Goal: Task Accomplishment & Management: Manage account settings

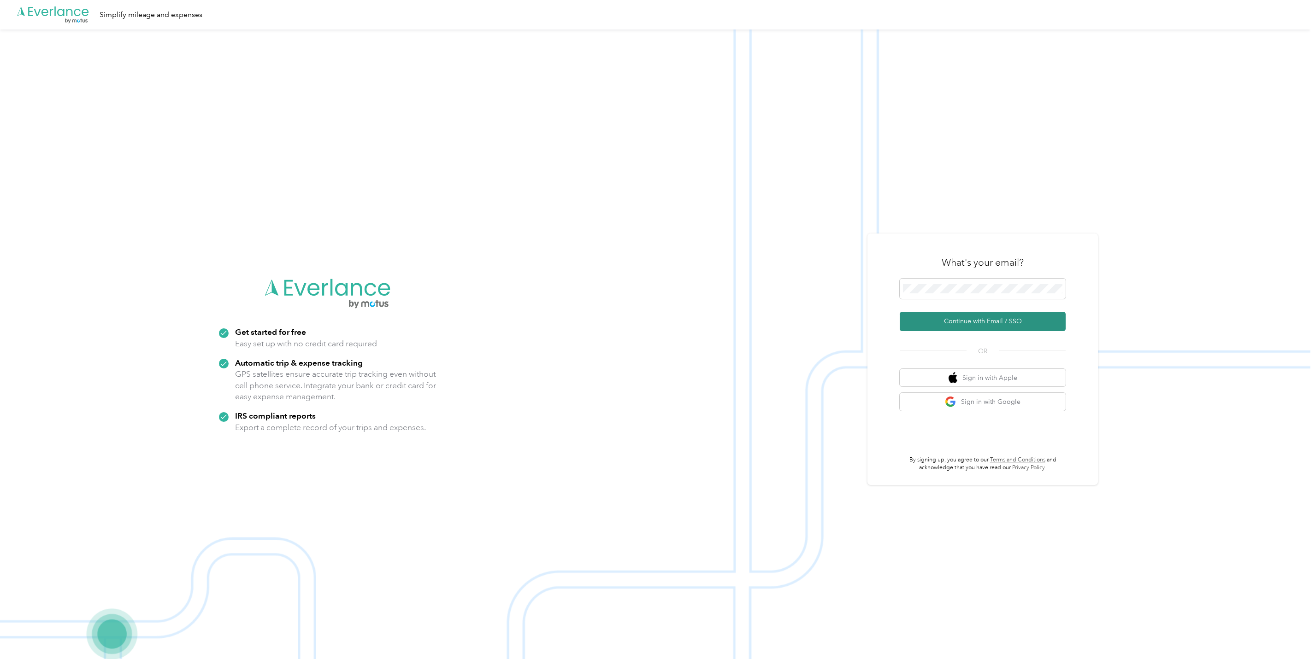
click at [969, 321] on button "Continue with Email / SSO" at bounding box center [982, 321] width 166 height 19
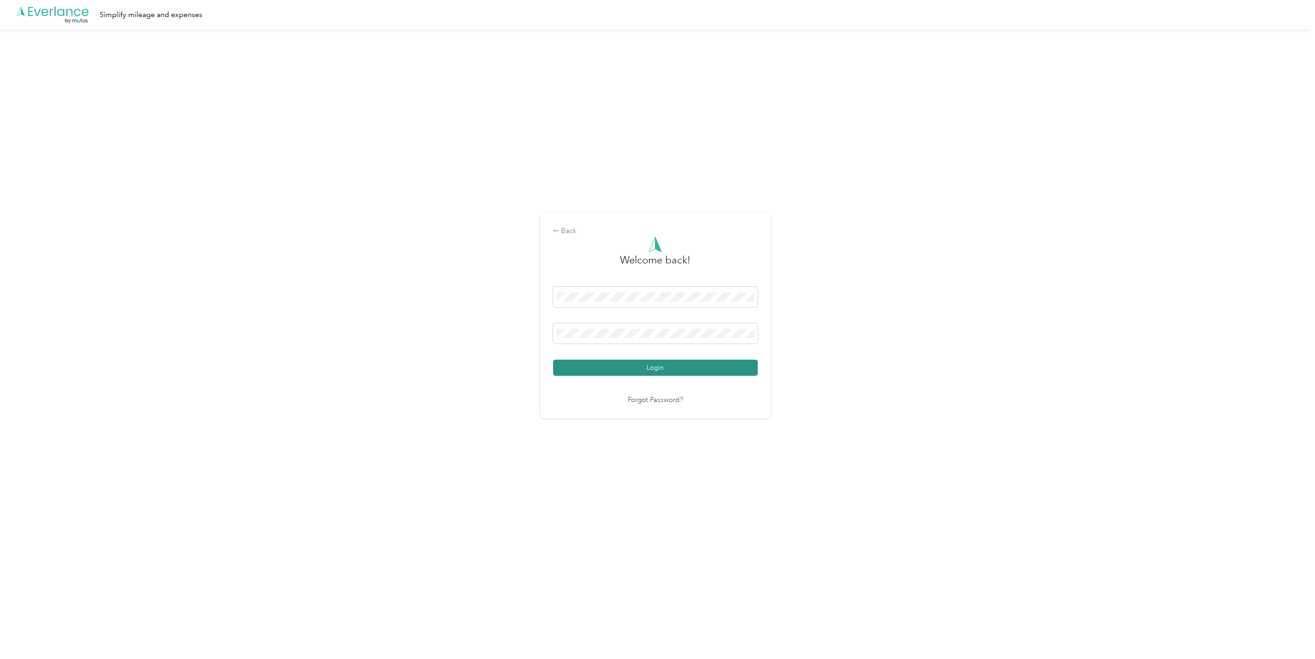
click at [681, 371] on button "Login" at bounding box center [655, 368] width 205 height 16
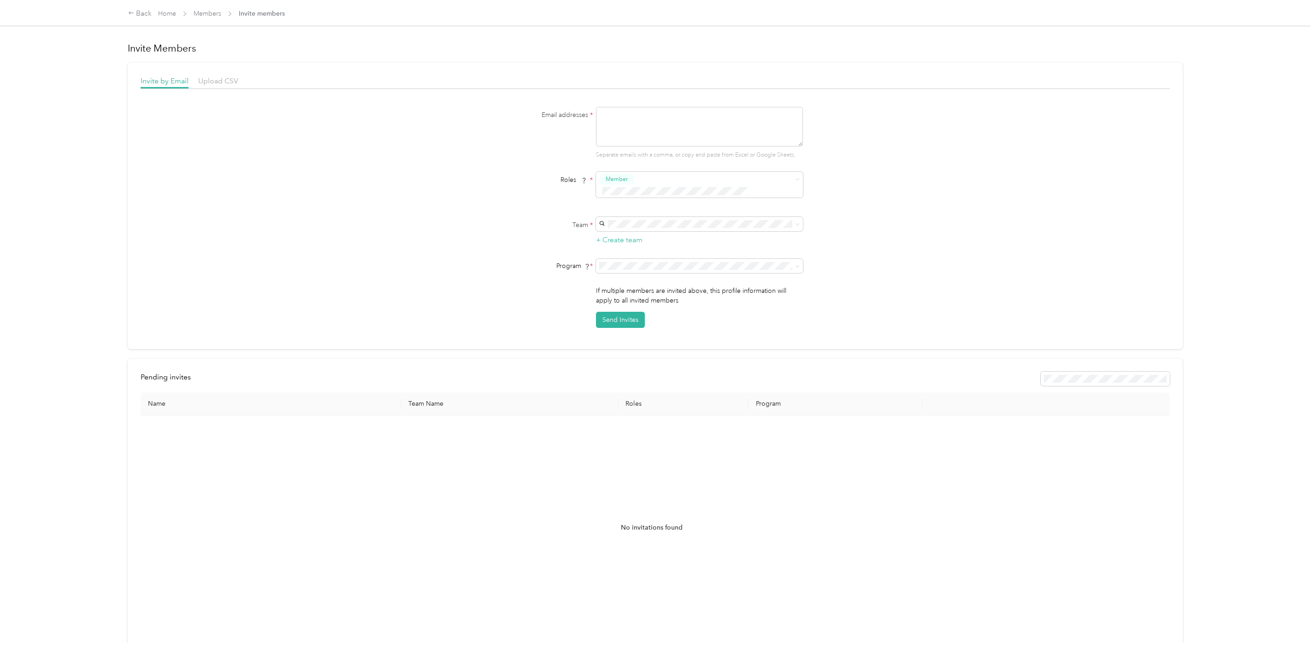
click at [203, 8] on div "Back Home Members Invite members" at bounding box center [206, 13] width 157 height 11
click at [206, 10] on link "Members" at bounding box center [208, 14] width 28 height 8
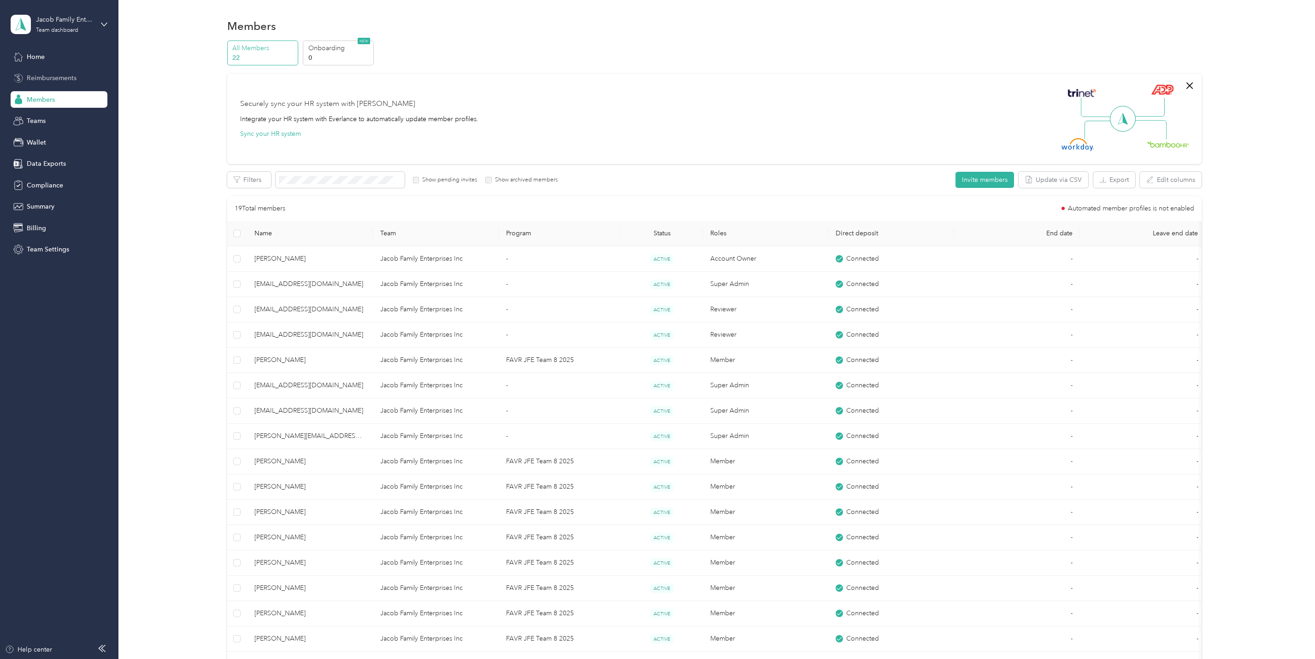
click at [43, 75] on span "Reimbursements" at bounding box center [52, 78] width 50 height 10
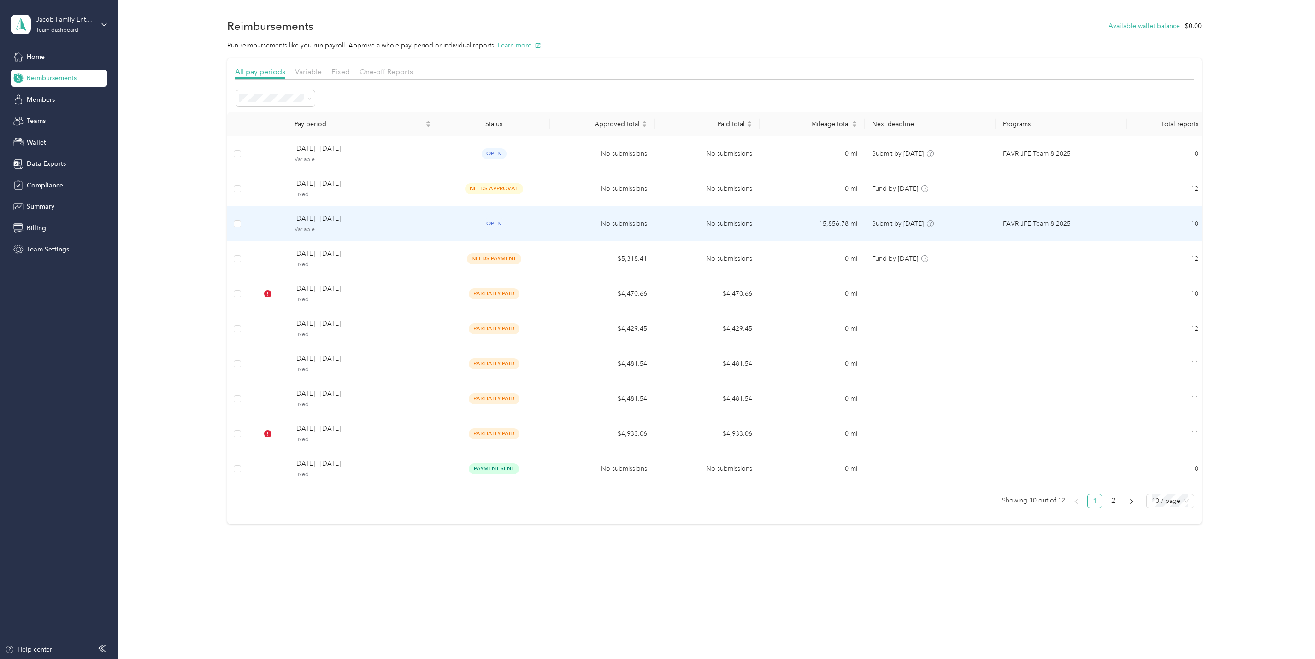
click at [307, 219] on span "[DATE] - [DATE]" at bounding box center [362, 219] width 136 height 10
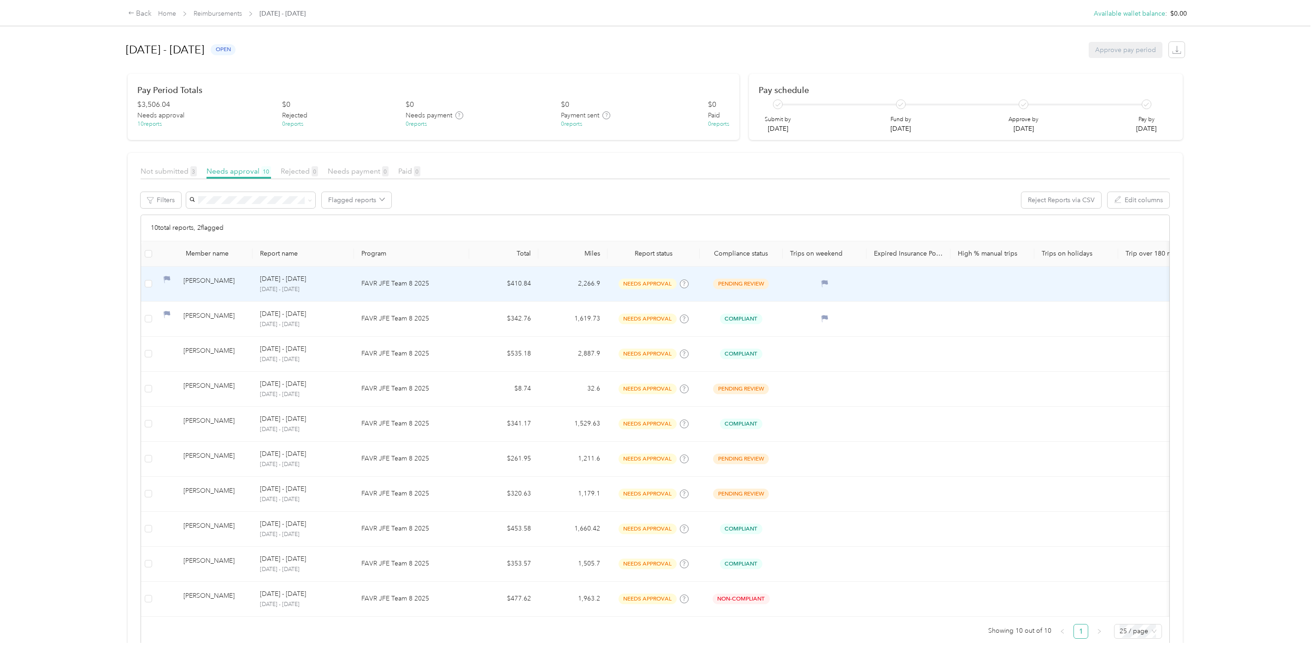
click at [157, 282] on td "[PERSON_NAME]" at bounding box center [204, 284] width 97 height 35
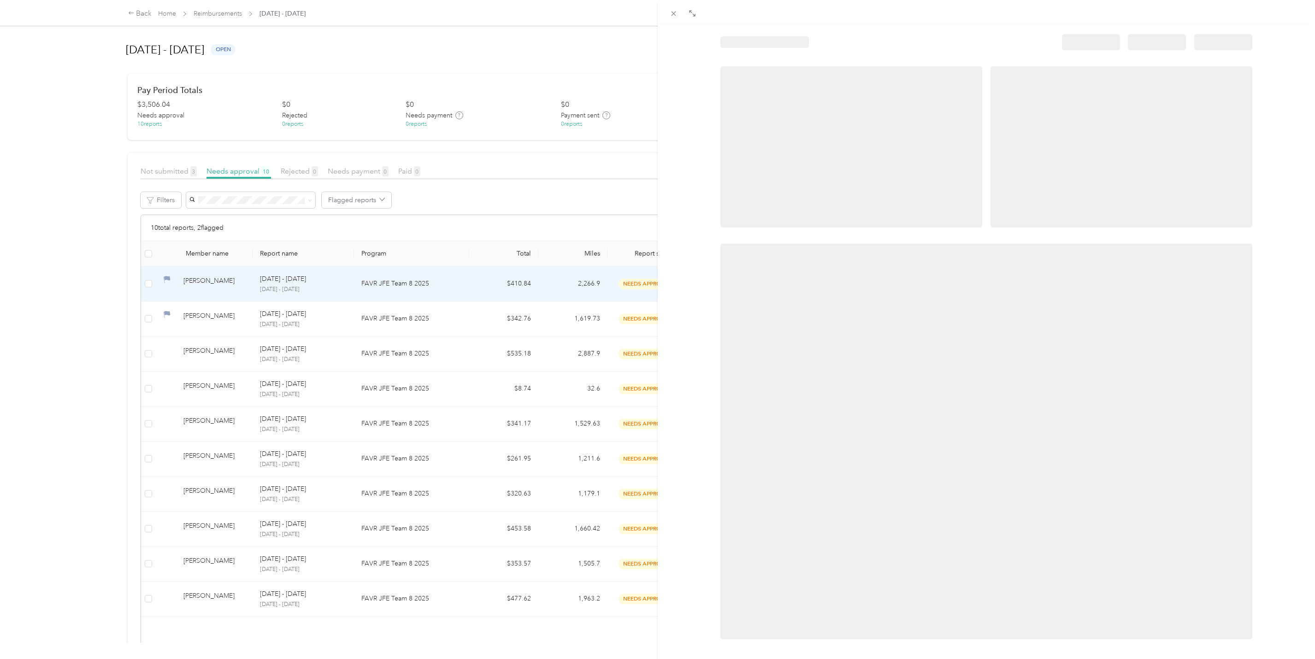
click at [151, 285] on div at bounding box center [657, 329] width 1315 height 659
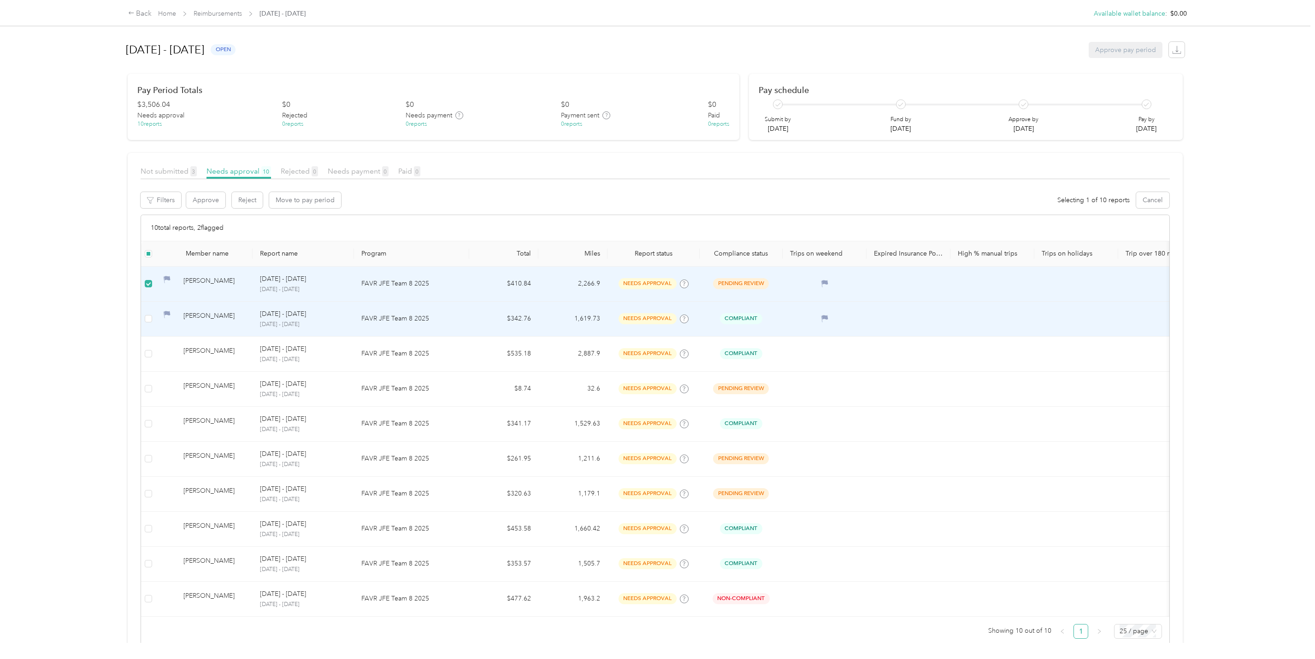
click at [154, 322] on td at bounding box center [148, 319] width 15 height 35
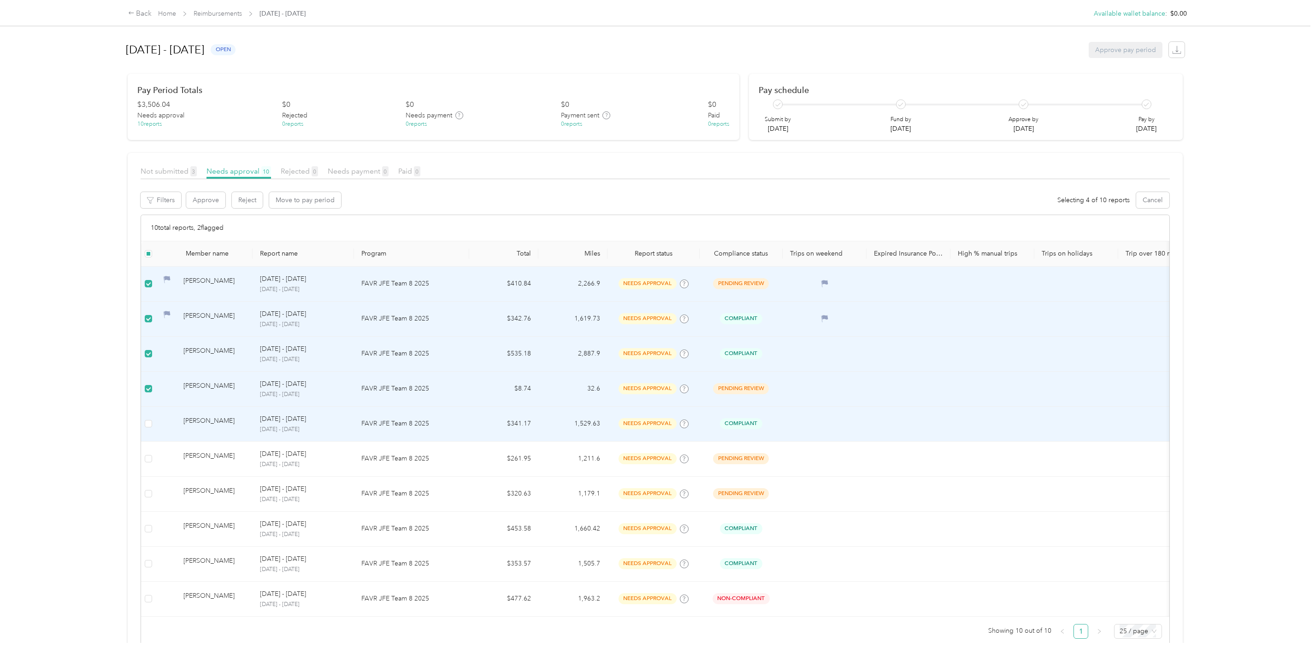
click at [149, 419] on td at bounding box center [148, 424] width 15 height 35
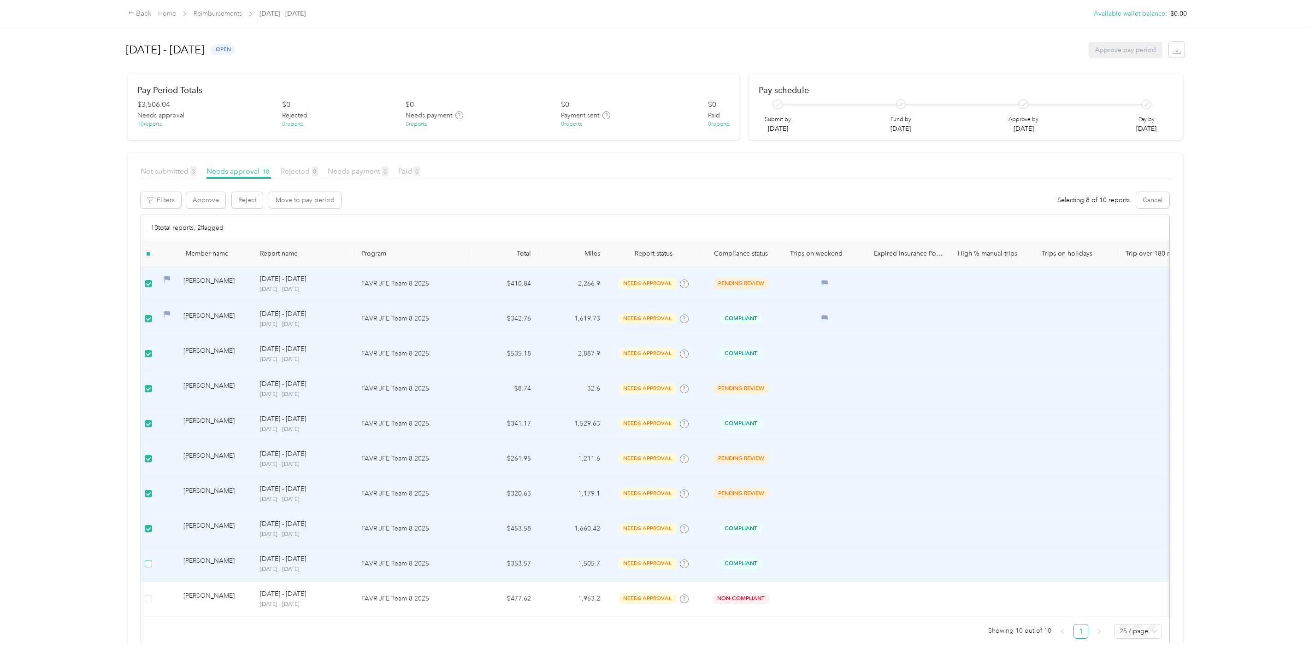
click at [147, 561] on label at bounding box center [148, 564] width 7 height 10
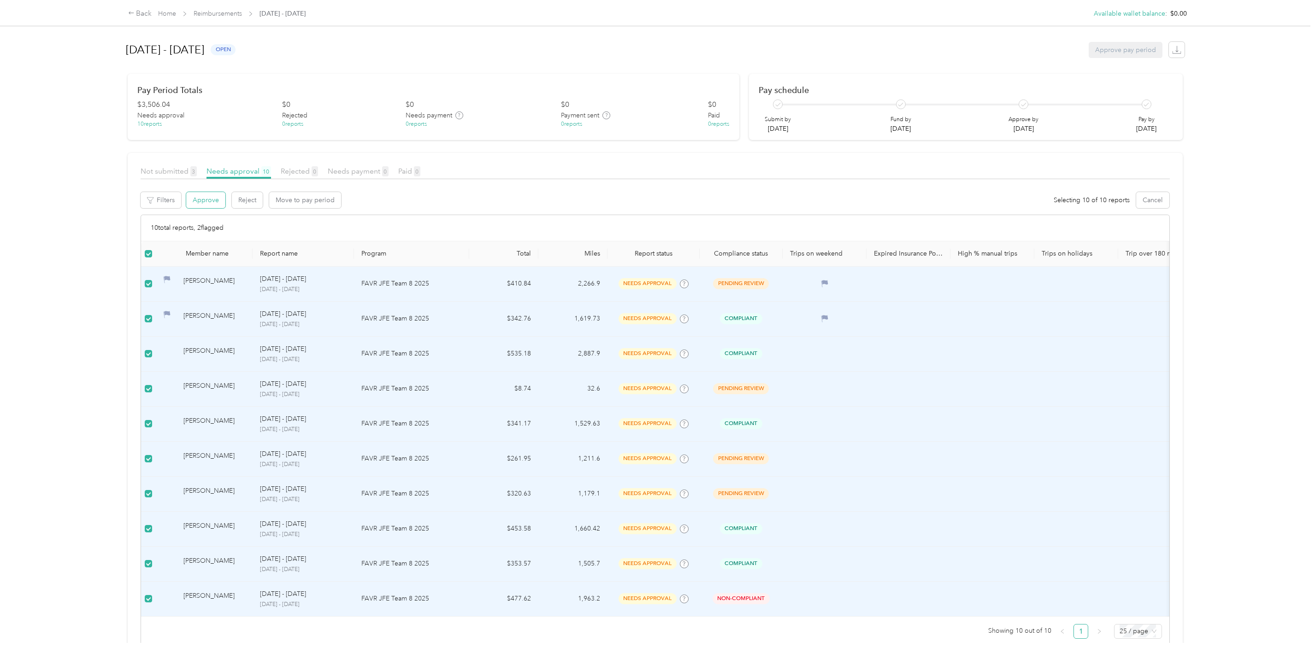
click at [206, 192] on button "Approve" at bounding box center [205, 200] width 39 height 16
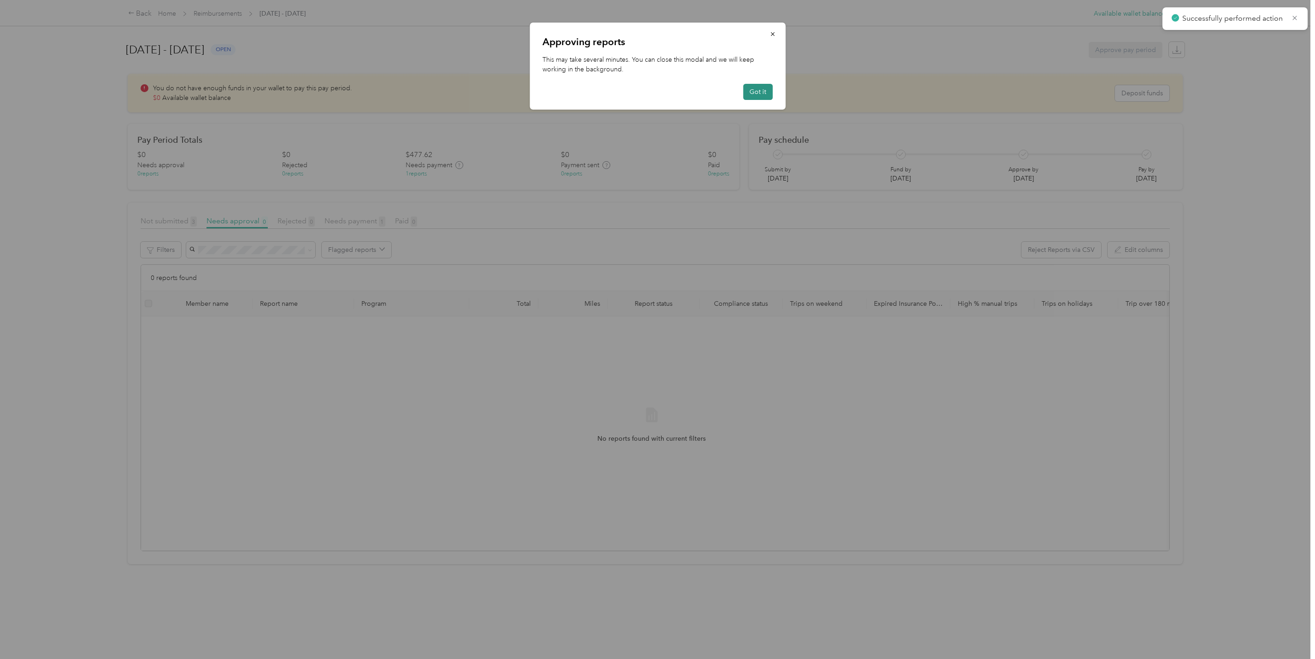
click at [753, 93] on button "Got it" at bounding box center [757, 92] width 29 height 16
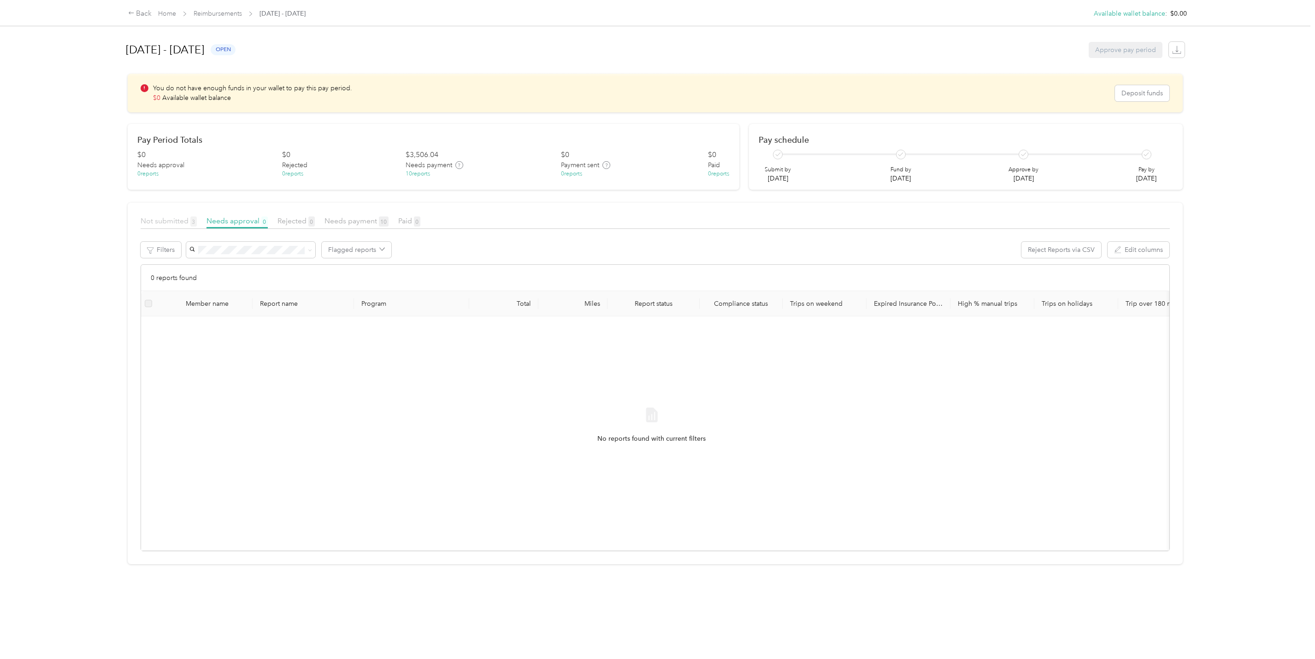
click at [163, 223] on span "Not submitted 3" at bounding box center [169, 221] width 56 height 9
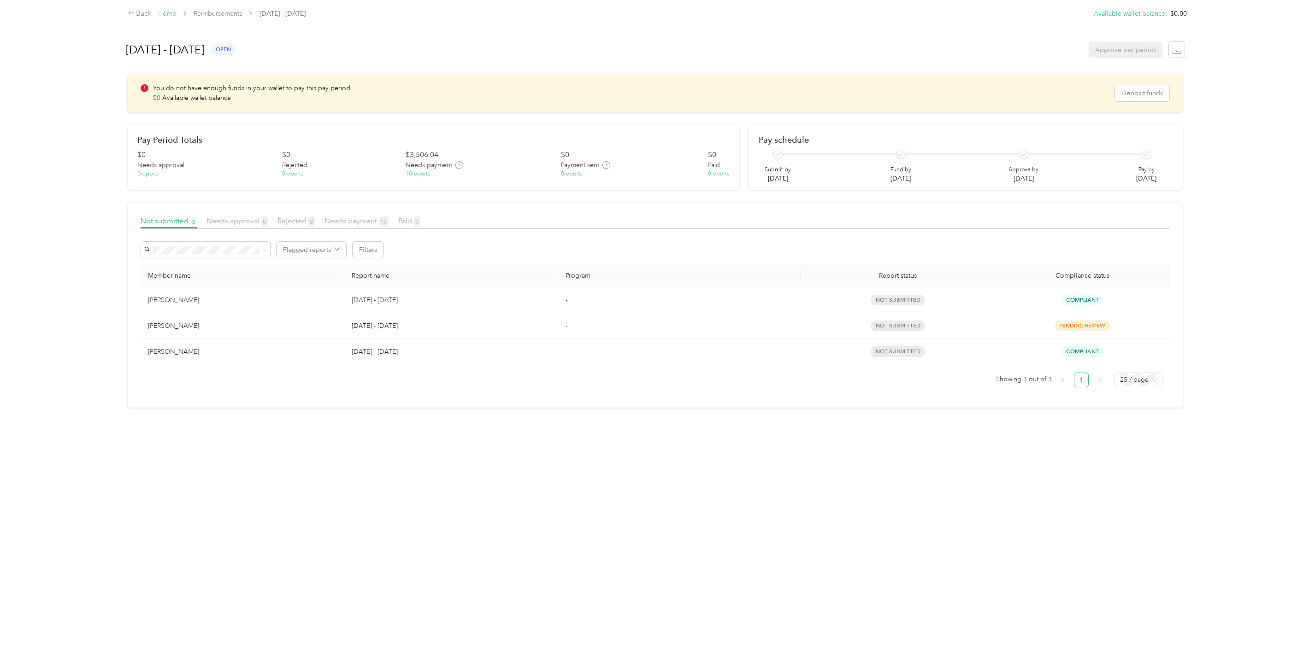
click at [166, 12] on link "Home" at bounding box center [167, 14] width 18 height 8
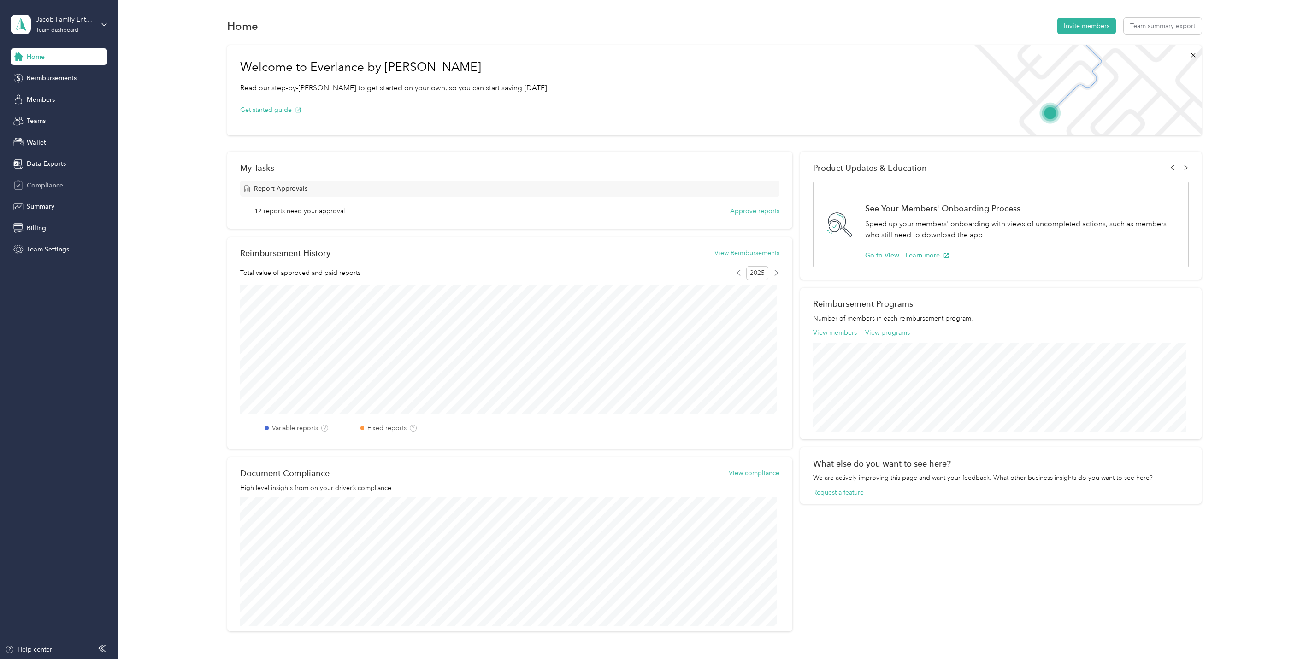
click at [38, 184] on span "Compliance" at bounding box center [45, 186] width 36 height 10
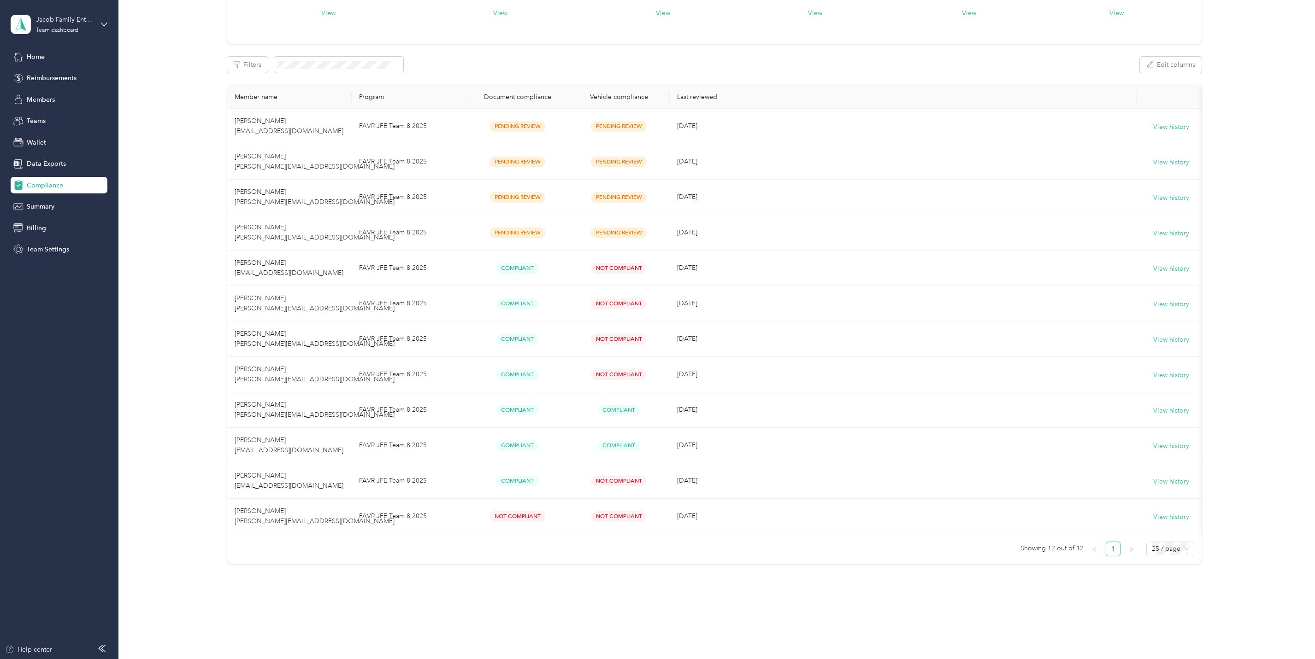
scroll to position [99, 0]
